Goal: Task Accomplishment & Management: Use online tool/utility

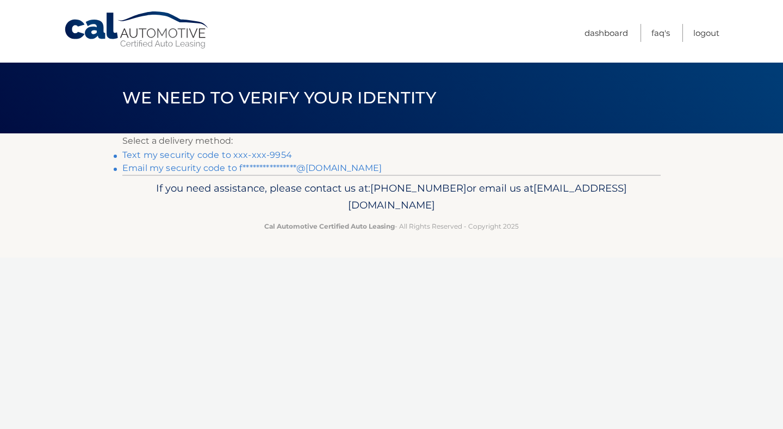
click at [262, 154] on link "Text my security code to xxx-xxx-9954" at bounding box center [207, 155] width 170 height 10
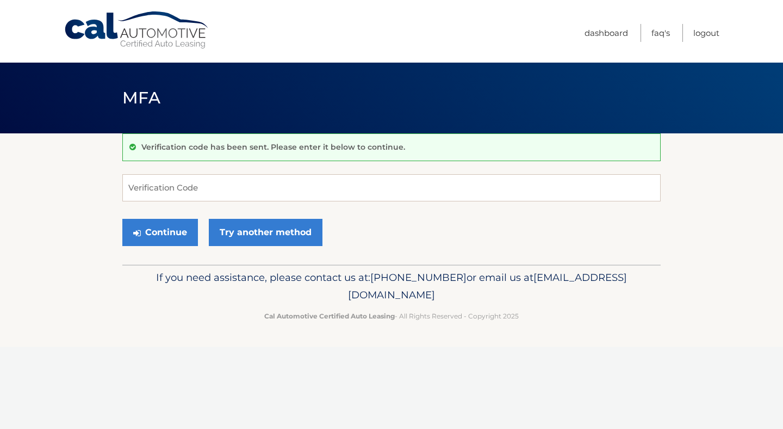
click at [262, 154] on div "Verification code has been sent. Please enter it below to continue." at bounding box center [391, 147] width 538 height 28
click at [257, 191] on input "Verification Code" at bounding box center [391, 187] width 538 height 27
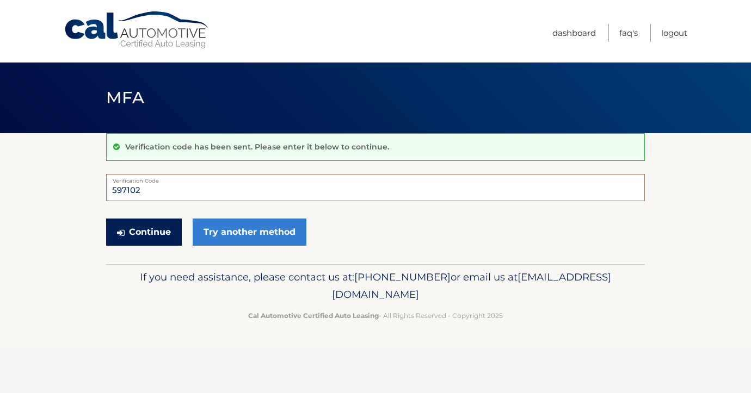
type input "597102"
click at [131, 239] on button "Continue" at bounding box center [144, 232] width 76 height 27
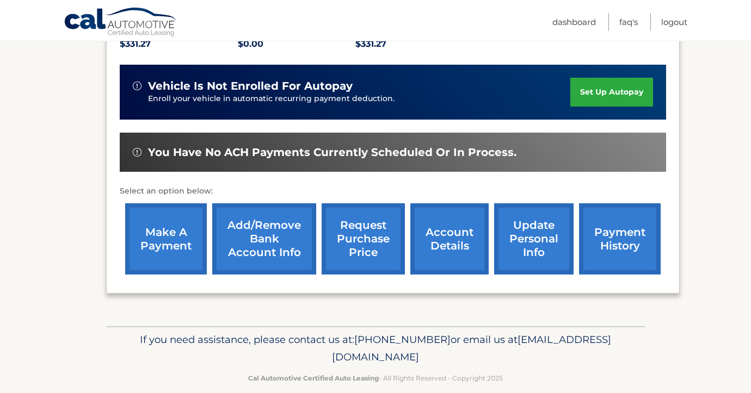
scroll to position [260, 0]
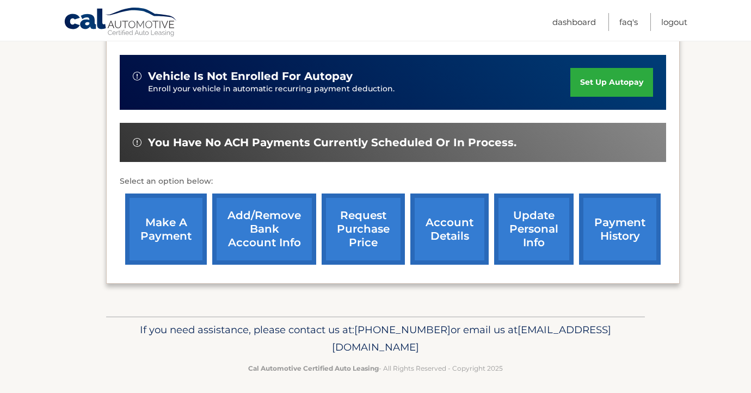
click at [169, 252] on link "make a payment" at bounding box center [166, 229] width 82 height 71
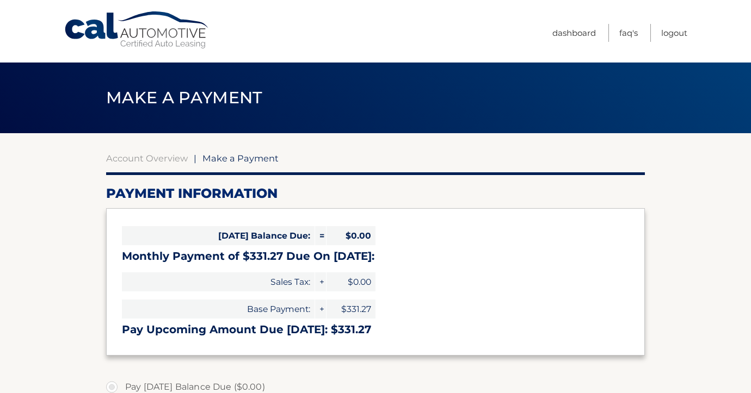
select select "ODhmYjUxMWMtZDhjNy00M2Q0LTk5ZWEtMTk4ZGMwMjlkYzA4"
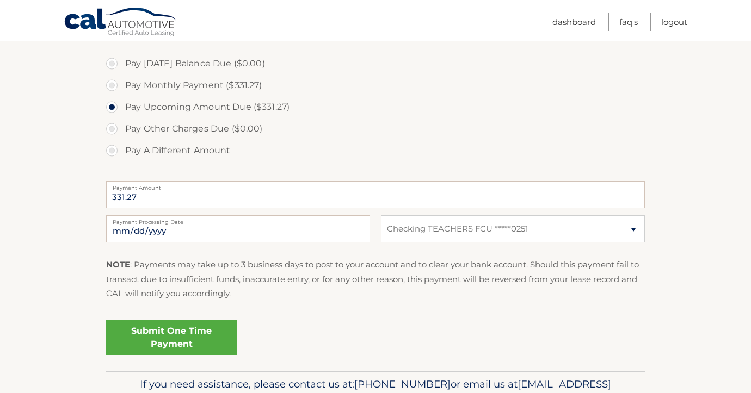
scroll to position [325, 0]
click at [164, 343] on link "Submit One Time Payment" at bounding box center [171, 336] width 131 height 35
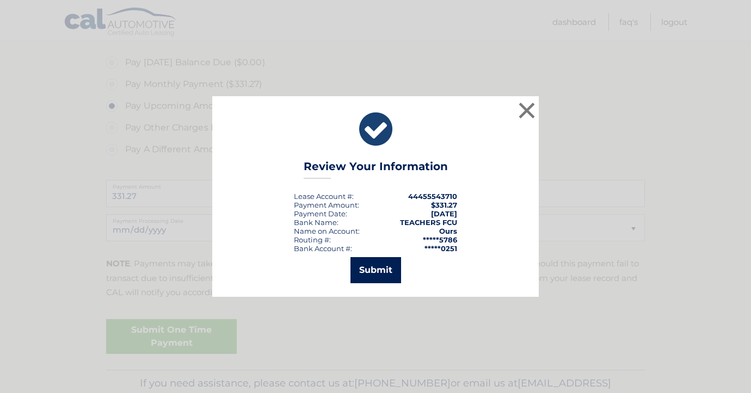
click at [374, 274] on button "Submit" at bounding box center [375, 270] width 51 height 26
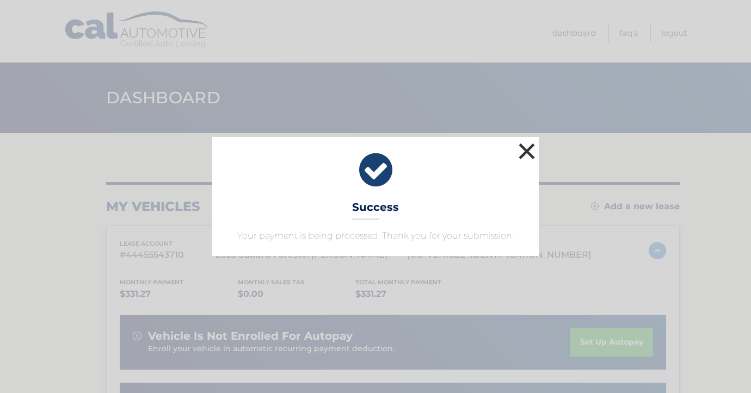
click at [525, 150] on button "×" at bounding box center [527, 151] width 22 height 22
